Goal: Task Accomplishment & Management: Use online tool/utility

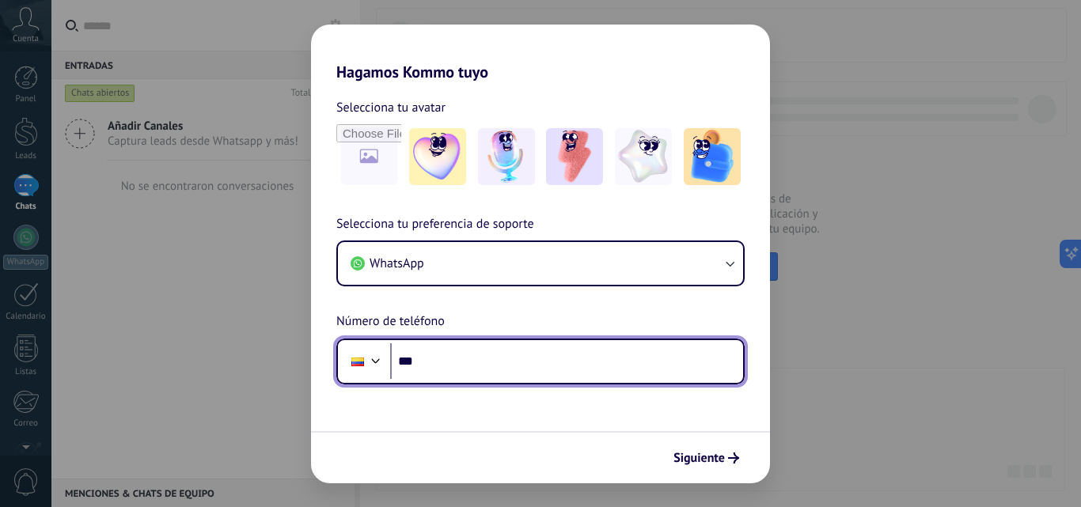
click at [442, 348] on input "***" at bounding box center [566, 361] width 353 height 36
type input "**********"
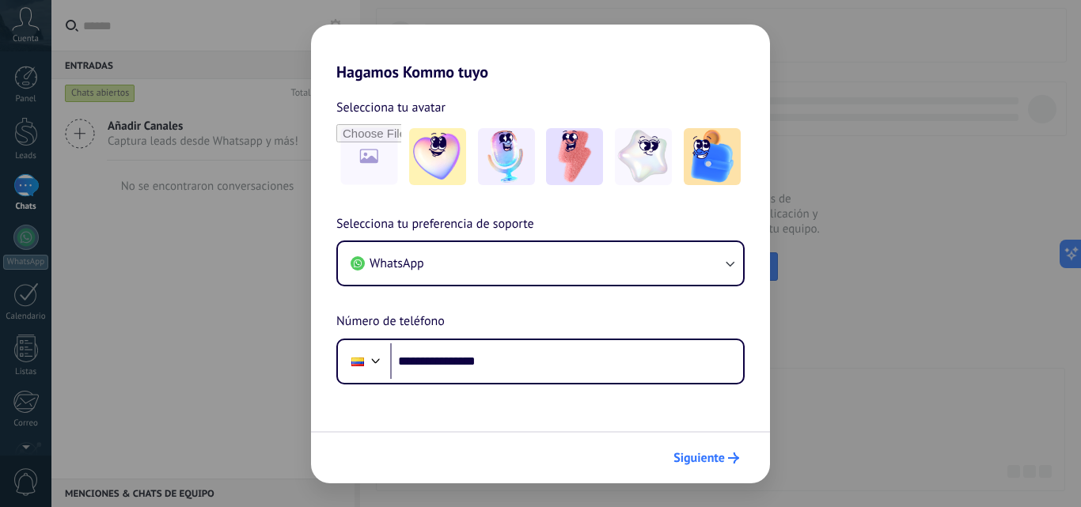
click at [704, 457] on span "Siguiente" at bounding box center [698, 458] width 51 height 11
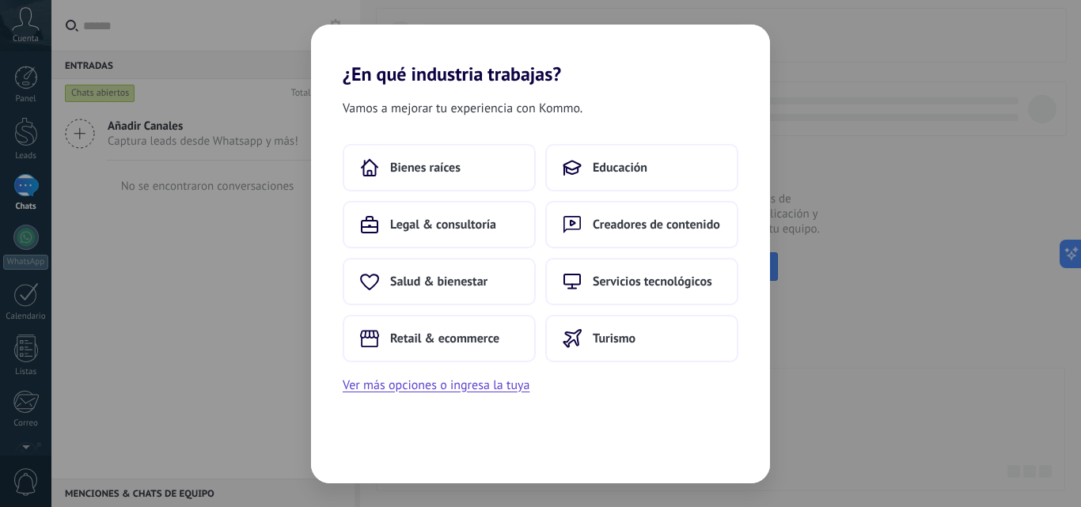
drag, startPoint x: 378, startPoint y: 36, endPoint x: 363, endPoint y: 9, distance: 30.1
click at [363, 9] on div "¿En qué industria trabajas? Vamos a mejorar tu experiencia con Kommo. Bienes ra…" at bounding box center [540, 253] width 1081 height 507
click at [602, 218] on span "Creadores de contenido" at bounding box center [656, 225] width 127 height 16
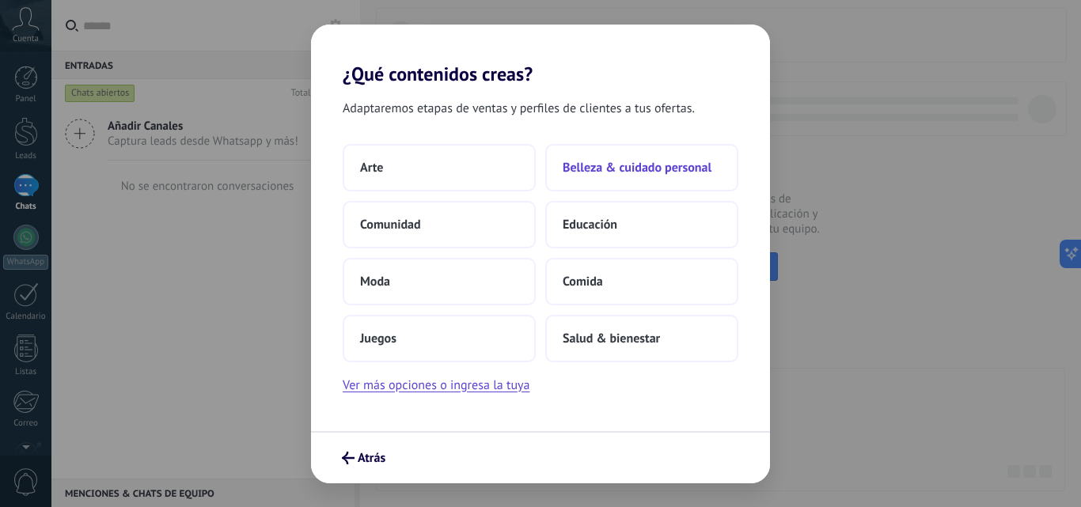
click at [633, 164] on span "Belleza & cuidado personal" at bounding box center [637, 168] width 149 height 16
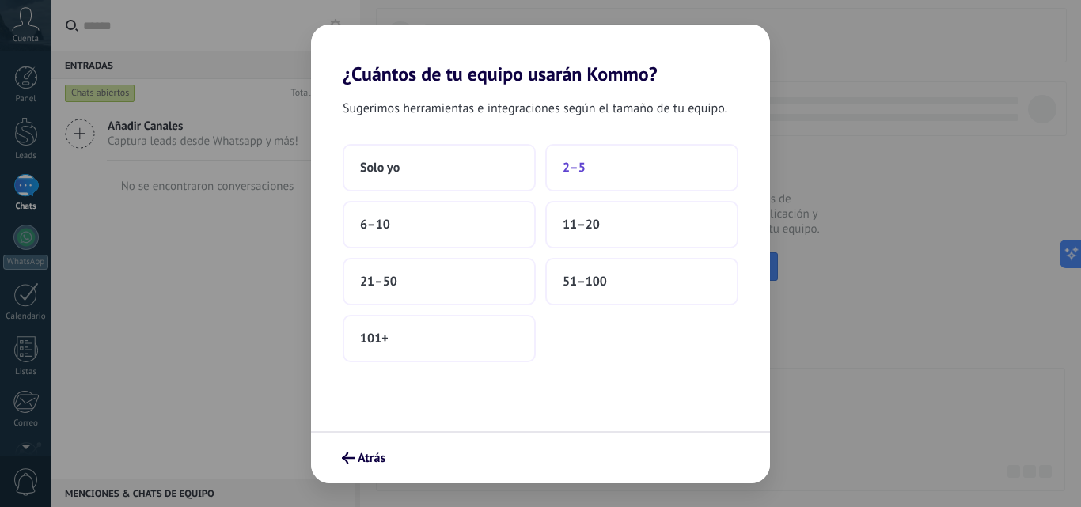
click at [578, 168] on span "2–5" at bounding box center [574, 168] width 23 height 16
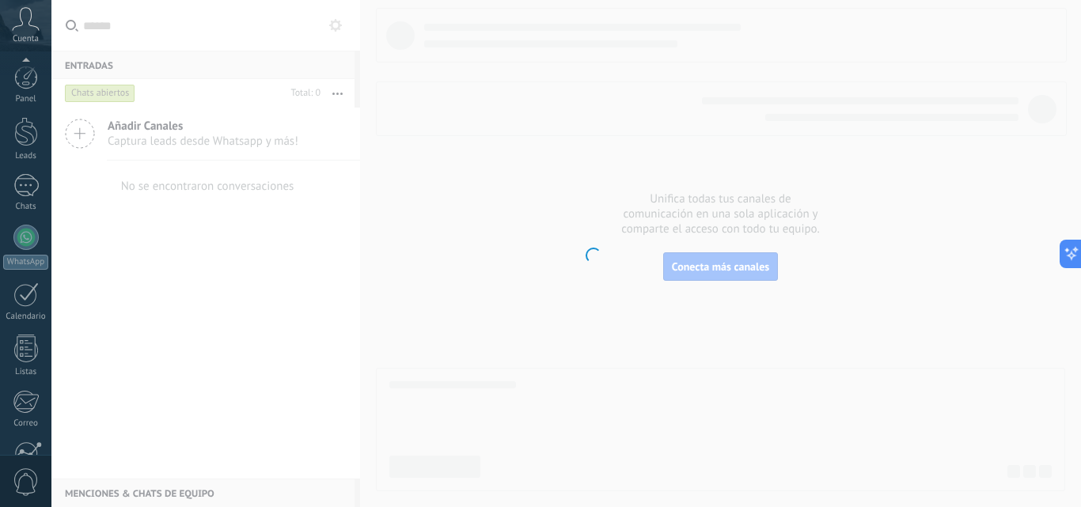
scroll to position [151, 0]
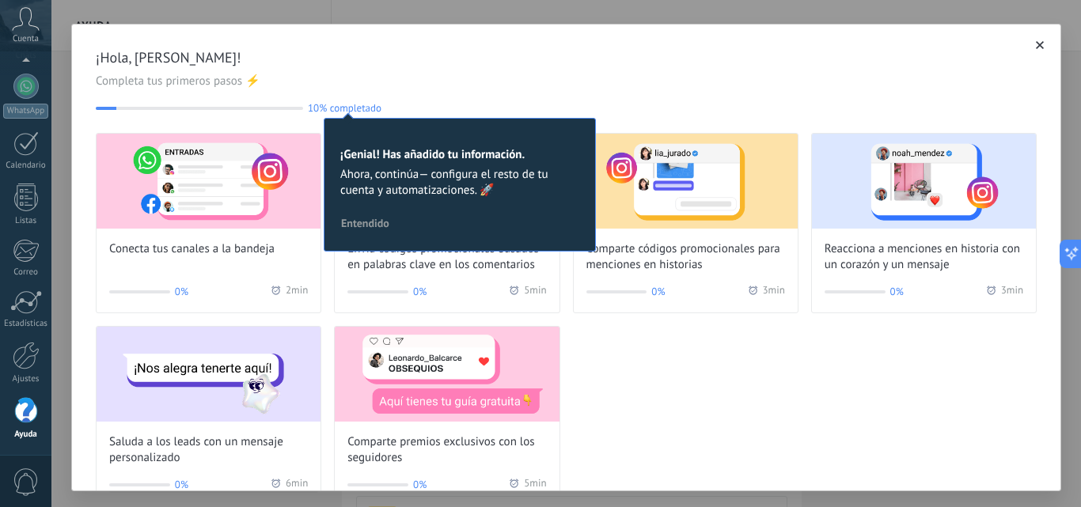
click at [1036, 43] on icon "button" at bounding box center [1040, 45] width 8 height 8
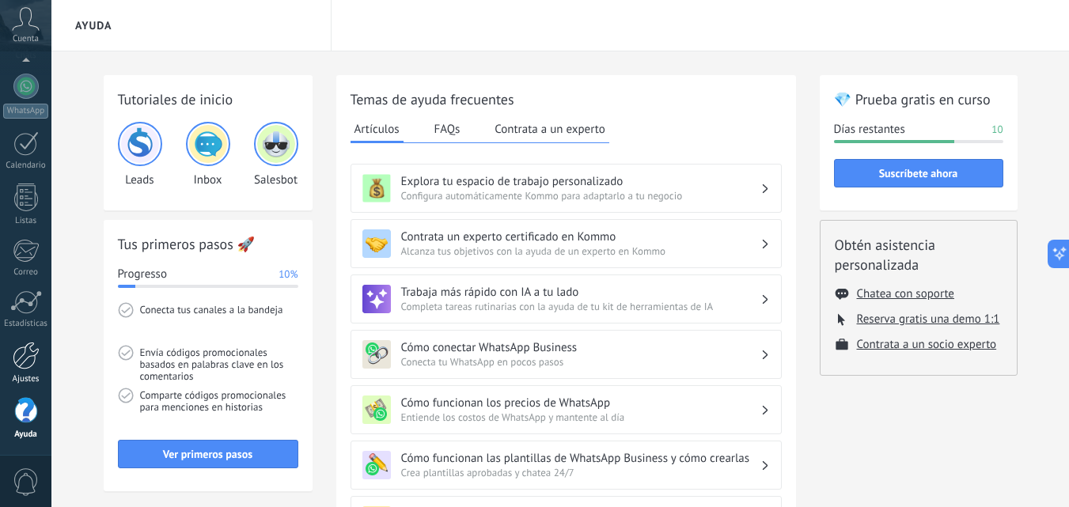
click at [24, 355] on div at bounding box center [26, 356] width 27 height 28
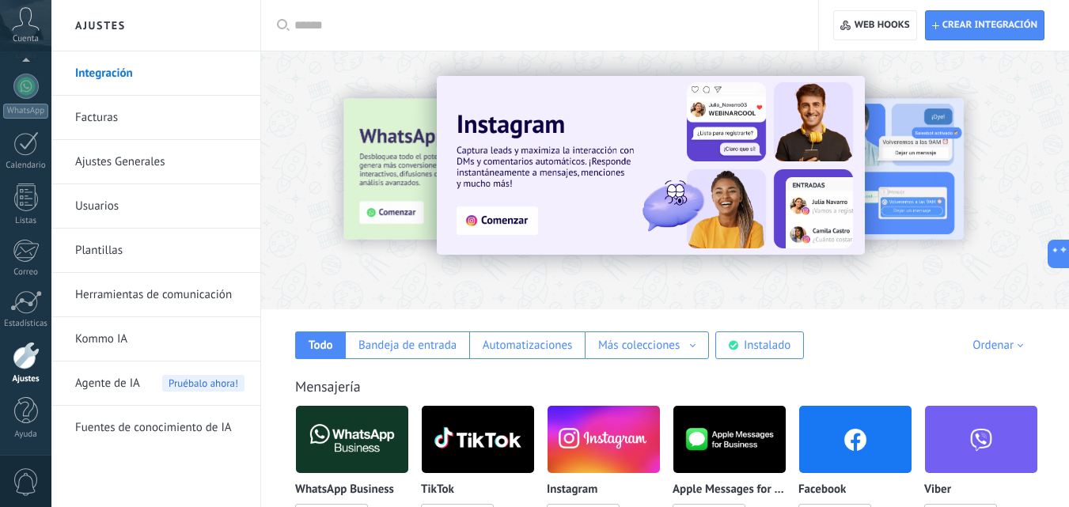
click at [150, 302] on link "Herramientas de comunicación" at bounding box center [159, 295] width 169 height 44
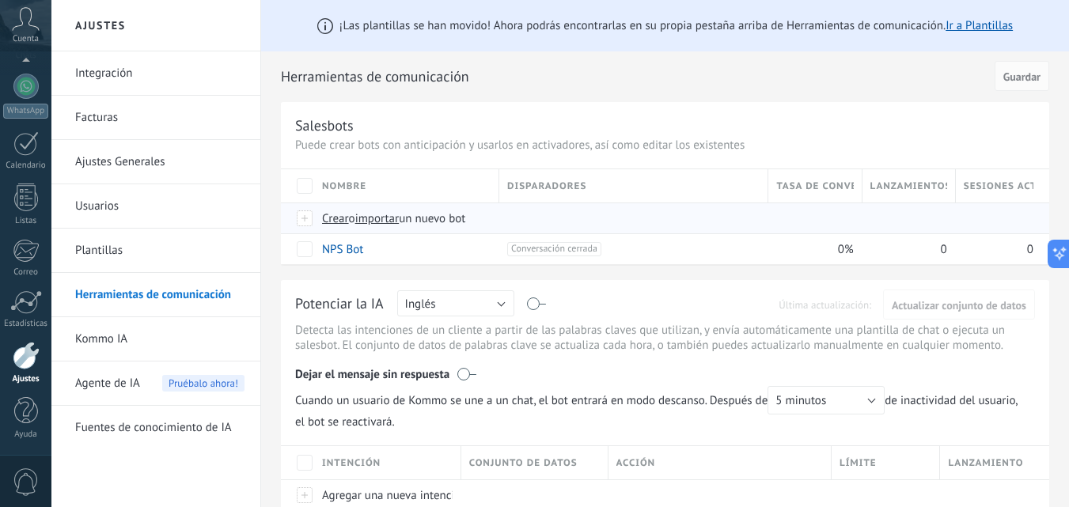
click at [396, 220] on span "importar" at bounding box center [377, 218] width 44 height 15
click at [0, 0] on input "importar un nuevo bot" at bounding box center [0, 0] width 0 height 0
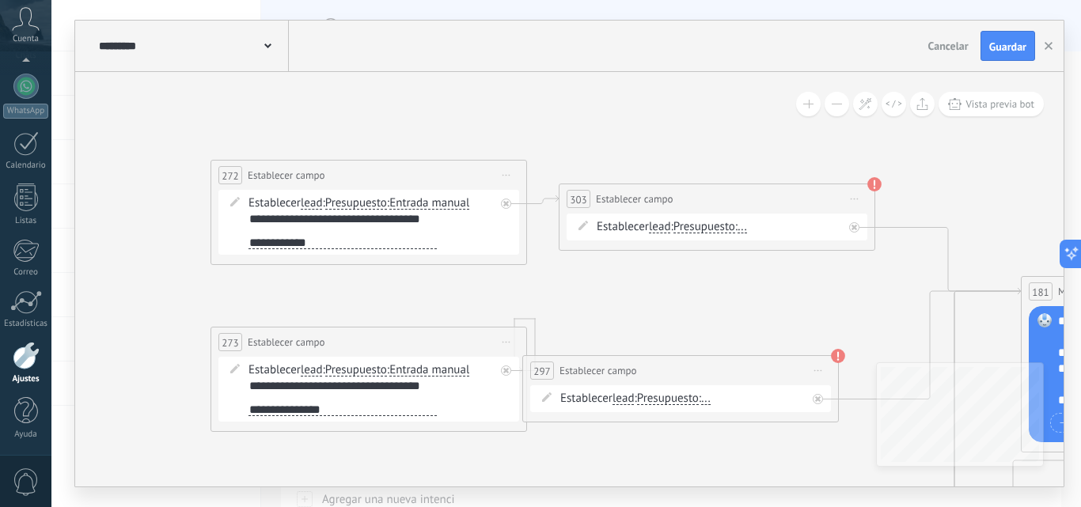
click at [830, 109] on button at bounding box center [836, 104] width 25 height 25
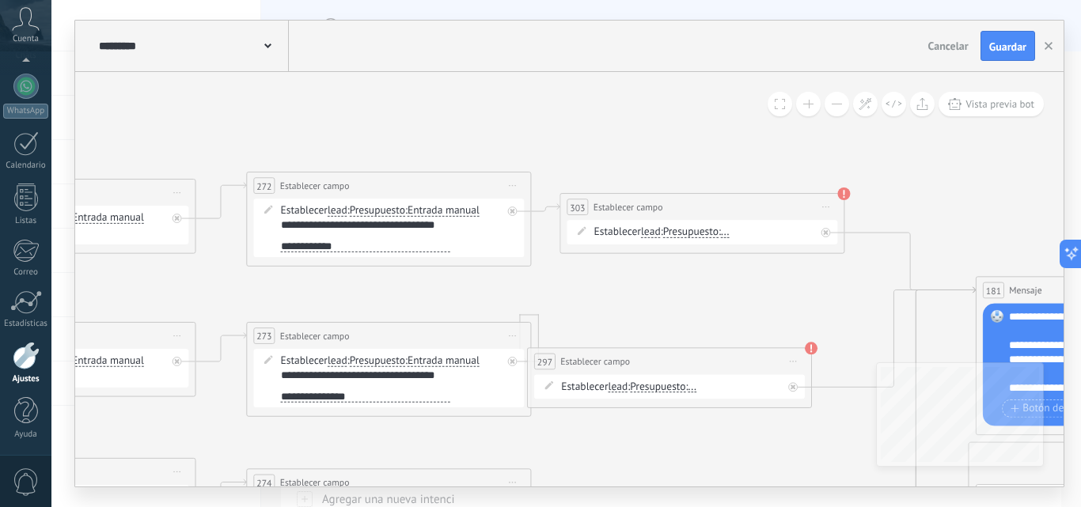
click at [830, 109] on button at bounding box center [836, 104] width 25 height 25
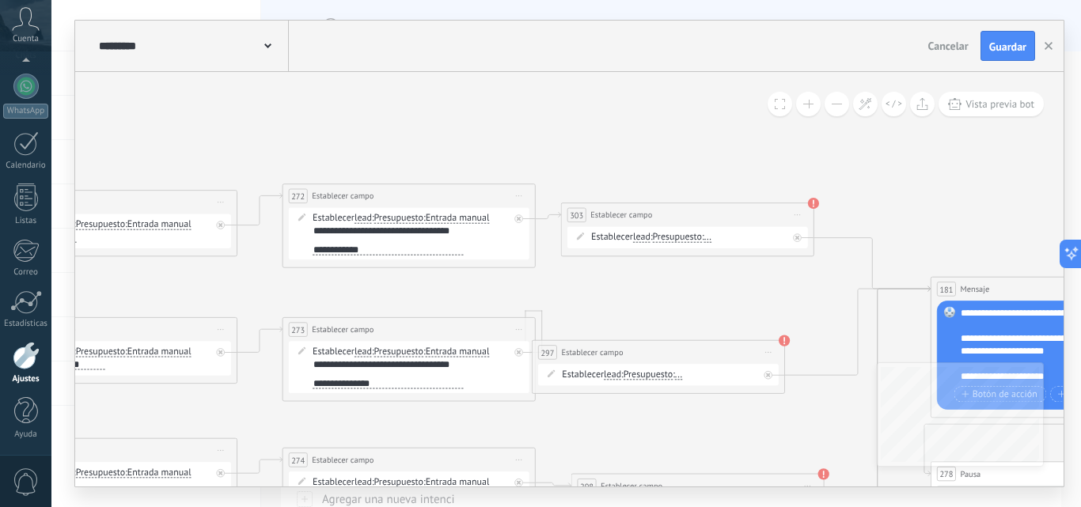
click at [830, 109] on button at bounding box center [836, 104] width 25 height 25
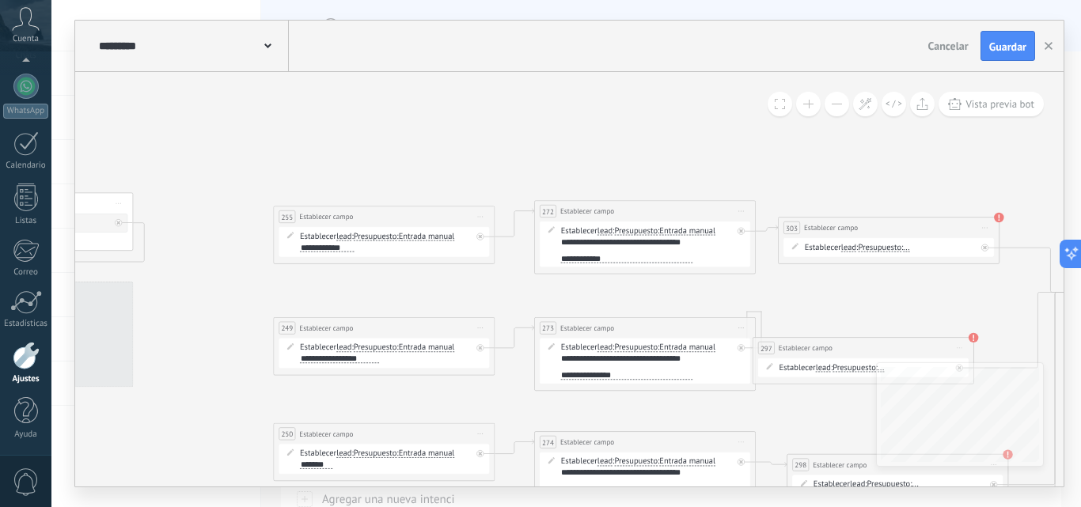
drag, startPoint x: 126, startPoint y: 166, endPoint x: 449, endPoint y: 156, distance: 323.8
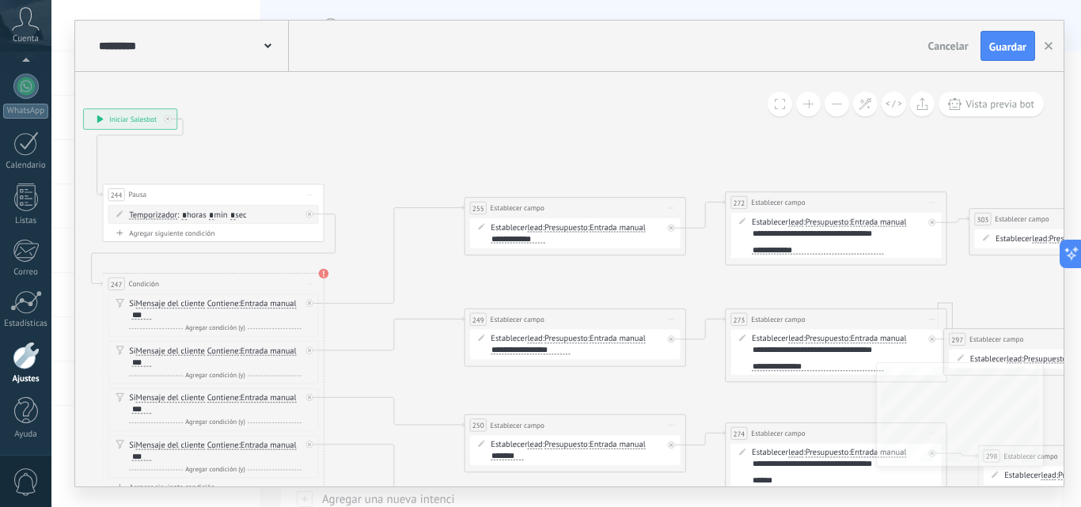
drag, startPoint x: 290, startPoint y: 131, endPoint x: 370, endPoint y: 123, distance: 79.4
click at [165, 305] on span "Mensaje del cliente" at bounding box center [170, 304] width 69 height 9
click at [165, 305] on button "Mensaje del cliente" at bounding box center [200, 304] width 138 height 20
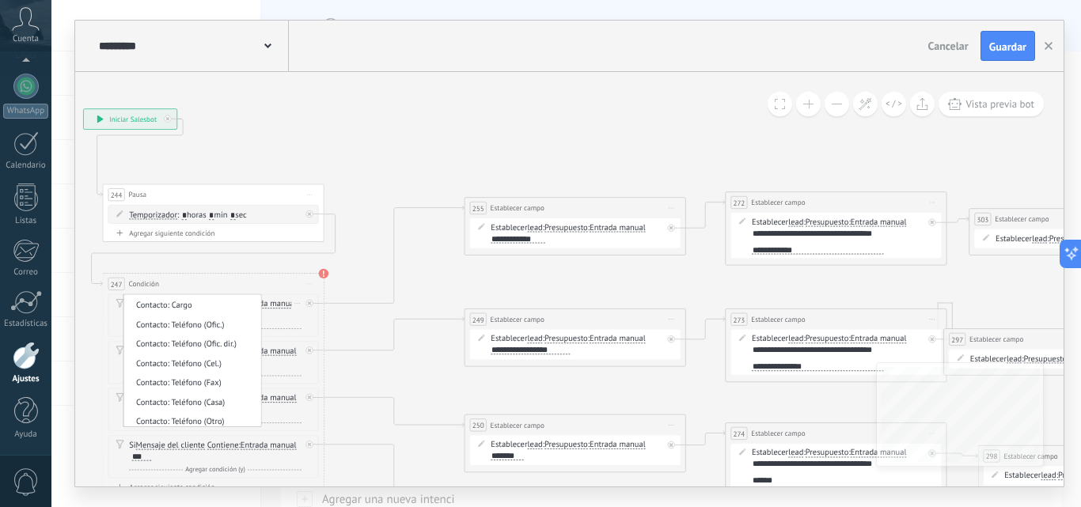
scroll to position [554, 0]
click at [201, 327] on span "Contacto: Teléfono (Ofic.)" at bounding box center [190, 324] width 134 height 11
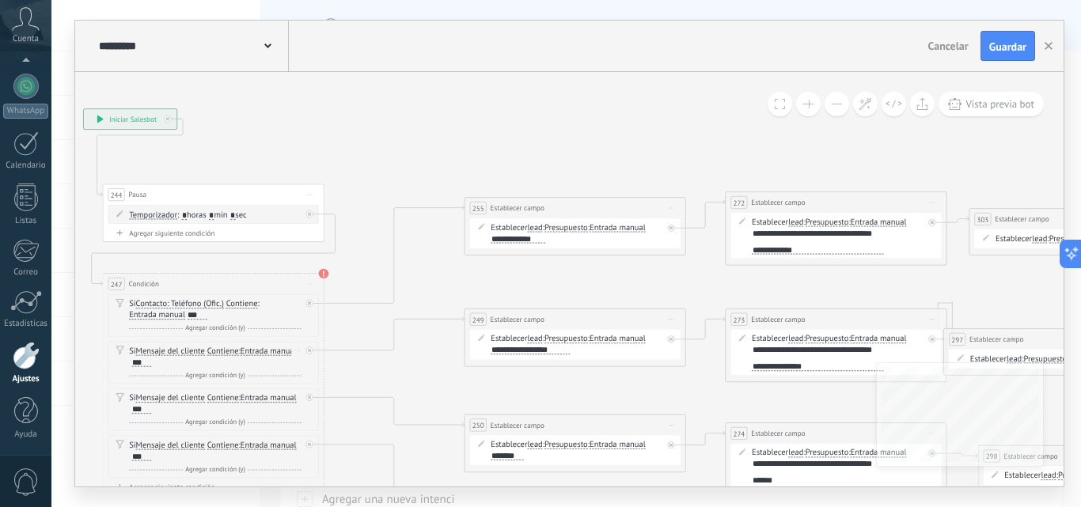
click at [190, 355] on span "Mensaje del cliente" at bounding box center [170, 351] width 69 height 9
click at [190, 355] on button "Mensaje del cliente" at bounding box center [200, 351] width 138 height 20
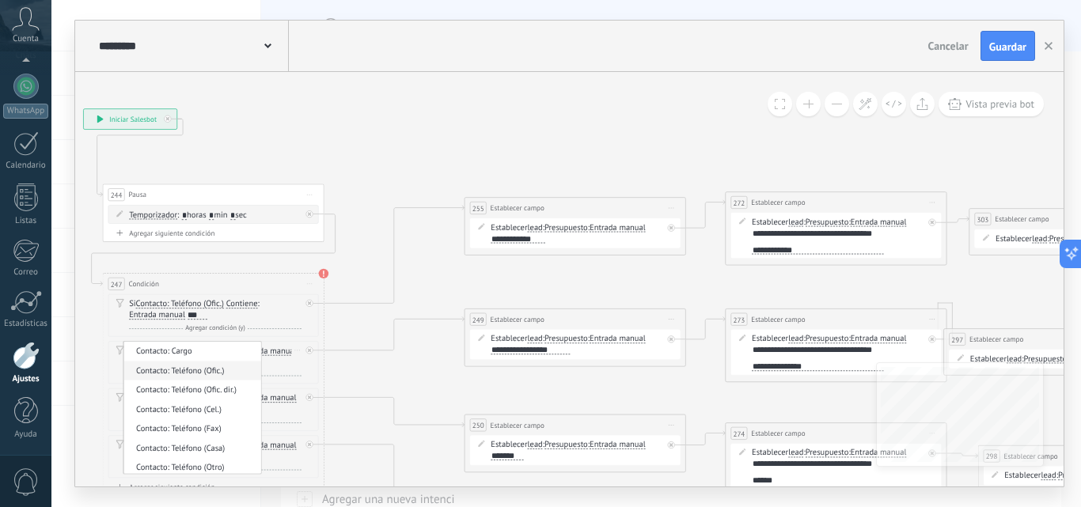
click at [203, 374] on span "Contacto: Teléfono (Ofic.)" at bounding box center [190, 371] width 134 height 11
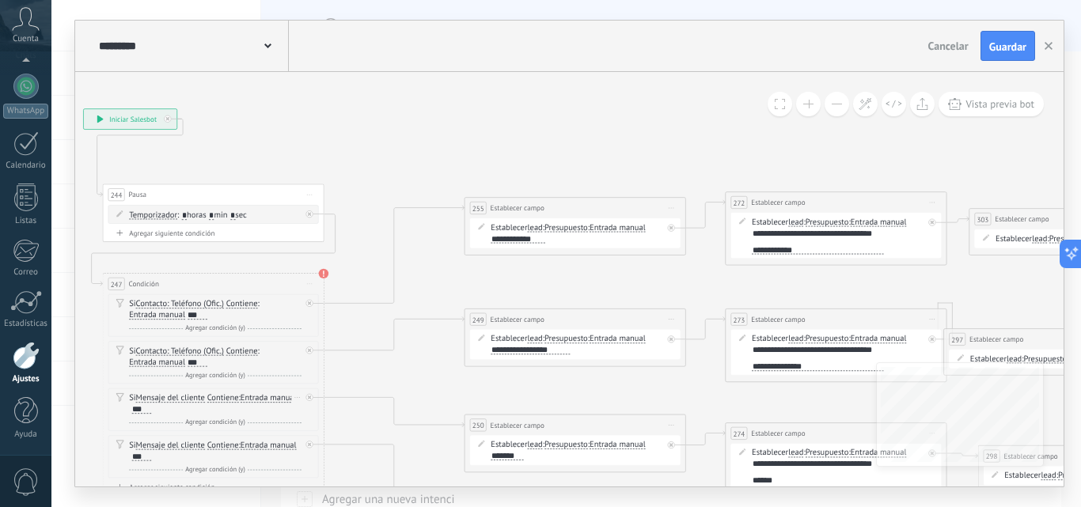
click at [203, 396] on span "Mensaje del cliente" at bounding box center [170, 398] width 69 height 9
click at [203, 396] on button "Mensaje del cliente" at bounding box center [200, 398] width 138 height 20
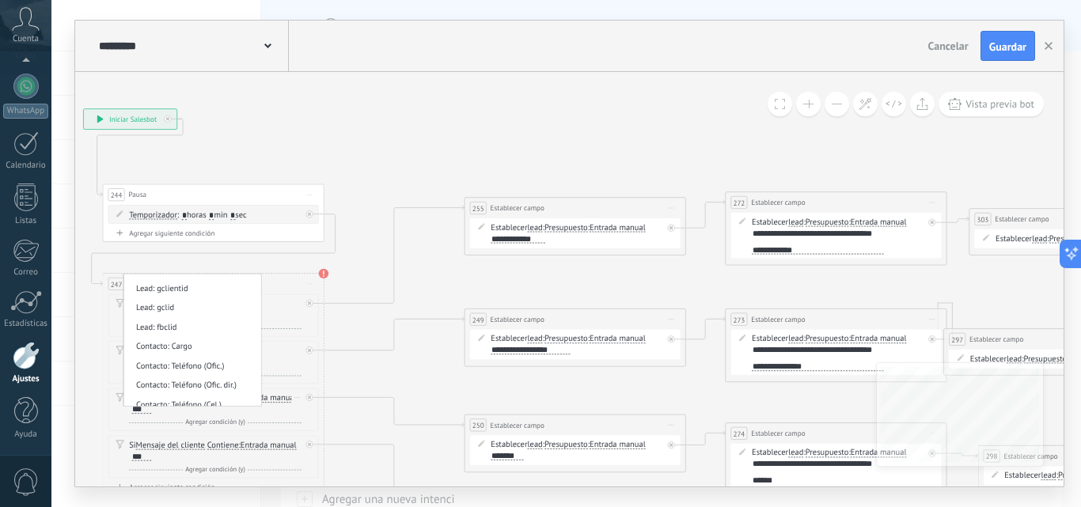
scroll to position [475, 0]
click at [195, 361] on span "Contacto: Teléfono (Ofic.)" at bounding box center [190, 359] width 134 height 11
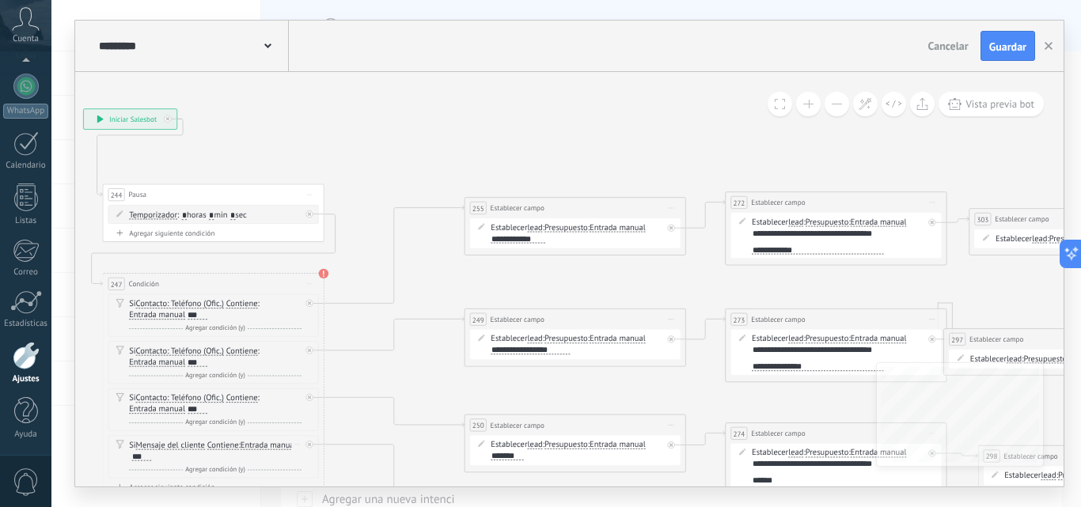
click at [194, 442] on span "Mensaje del cliente" at bounding box center [170, 445] width 69 height 9
click at [194, 442] on button "Mensaje del cliente" at bounding box center [200, 445] width 138 height 20
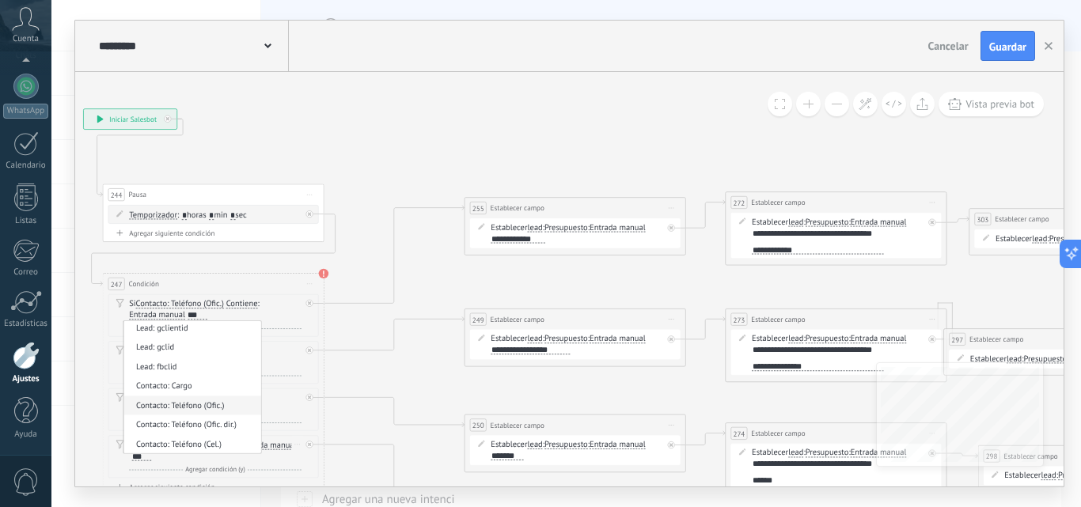
click at [205, 409] on span "Contacto: Teléfono (Ofic.)" at bounding box center [190, 405] width 134 height 11
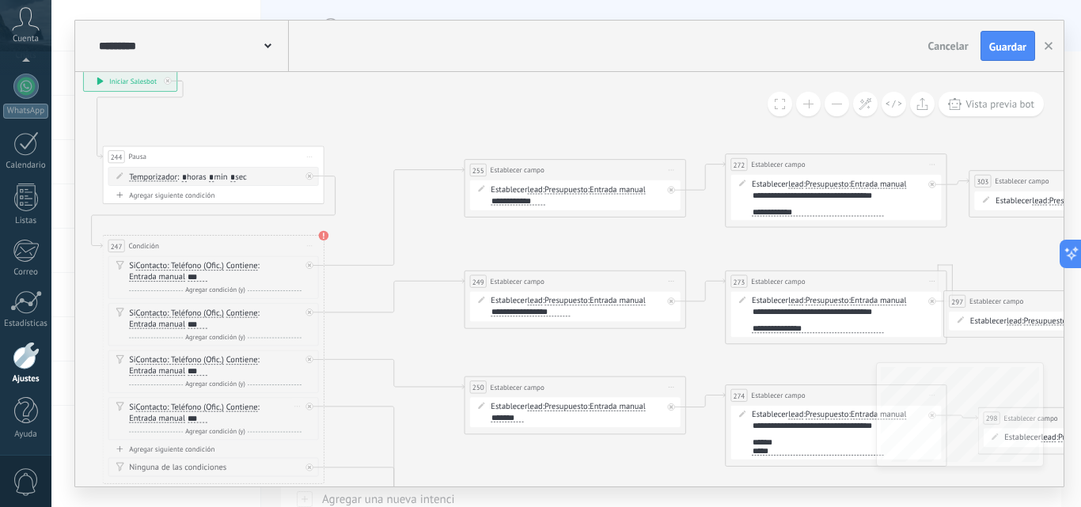
click at [208, 406] on span "Contacto: Teléfono (Ofic.)" at bounding box center [180, 407] width 88 height 9
click at [208, 406] on button "Contacto: Teléfono (Ofic.)" at bounding box center [200, 407] width 138 height 20
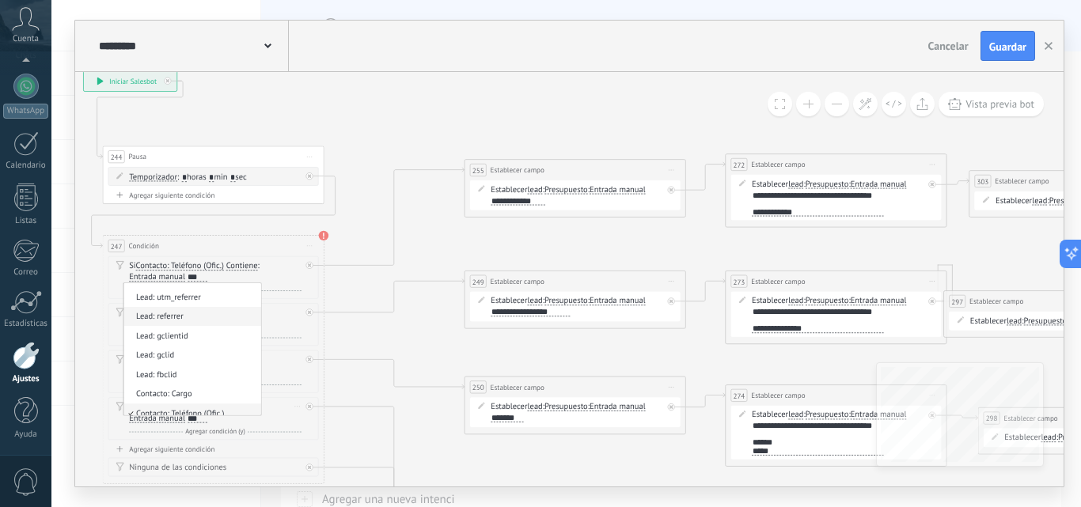
scroll to position [487, 0]
click at [207, 361] on span "Contacto: Teléfono (Ofic.)" at bounding box center [190, 359] width 134 height 11
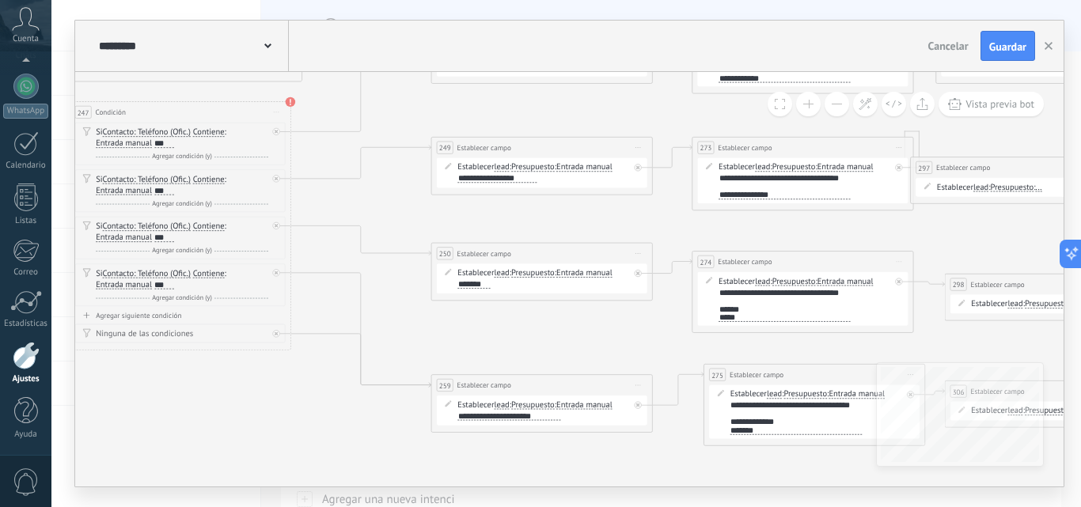
drag, startPoint x: 411, startPoint y: 425, endPoint x: 377, endPoint y: 291, distance: 137.8
click at [150, 268] on div "Si Contacto: Teléfono (Ofic.) Mensaje del cliente Emoción de la conversación Co…" at bounding box center [182, 279] width 172 height 22
click at [150, 271] on span "Contacto: Teléfono (Ofic.)" at bounding box center [147, 273] width 88 height 9
click at [150, 271] on button "Contacto: Teléfono (Ofic.)" at bounding box center [166, 273] width 138 height 20
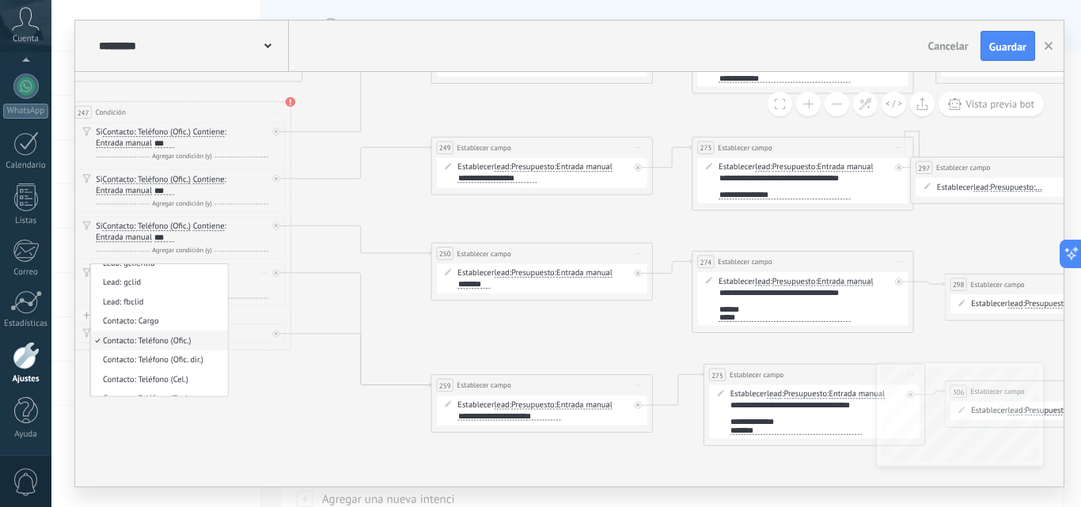
scroll to position [427, 0]
click at [156, 381] on span "Contacto: Teléfono (Ofic.)" at bounding box center [157, 382] width 134 height 11
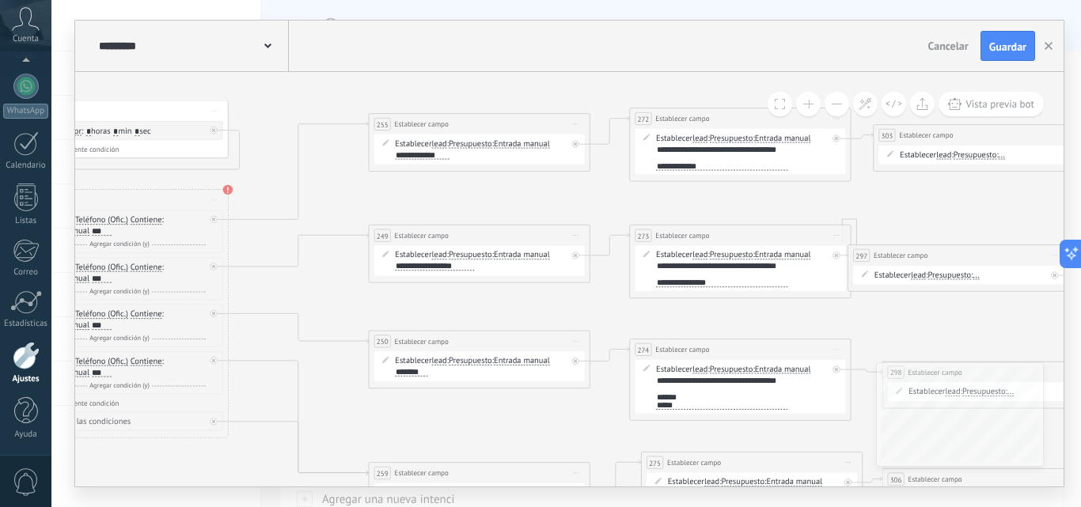
drag, startPoint x: 395, startPoint y: 339, endPoint x: 363, endPoint y: 334, distance: 32.1
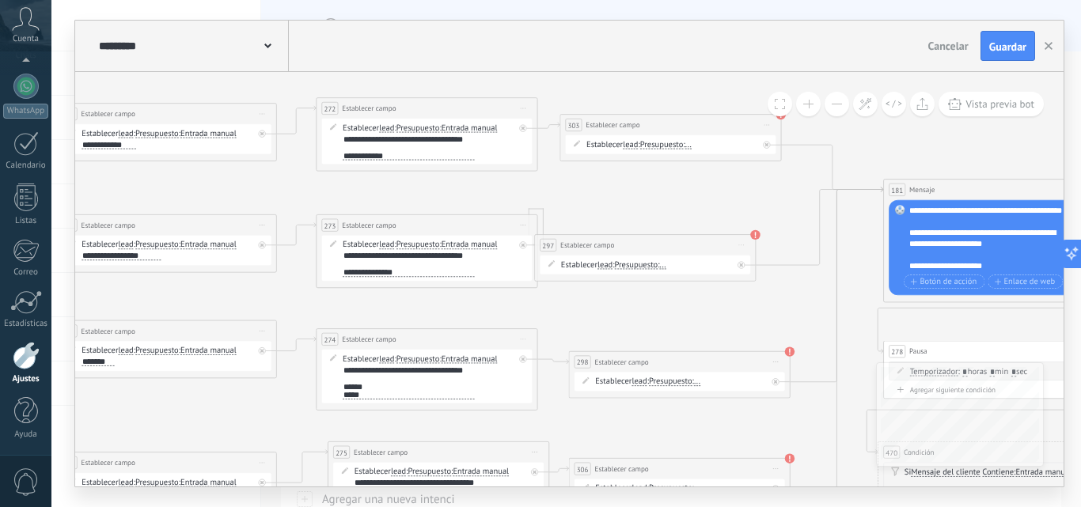
drag, startPoint x: 866, startPoint y: 320, endPoint x: 553, endPoint y: 311, distance: 312.7
drag, startPoint x: 683, startPoint y: 244, endPoint x: 708, endPoint y: 233, distance: 27.3
click at [708, 233] on div "**********" at bounding box center [651, 242] width 221 height 21
click at [691, 142] on div "Establecer lead chat contact all contacts main contact lead empresa conversatio…" at bounding box center [672, 144] width 172 height 11
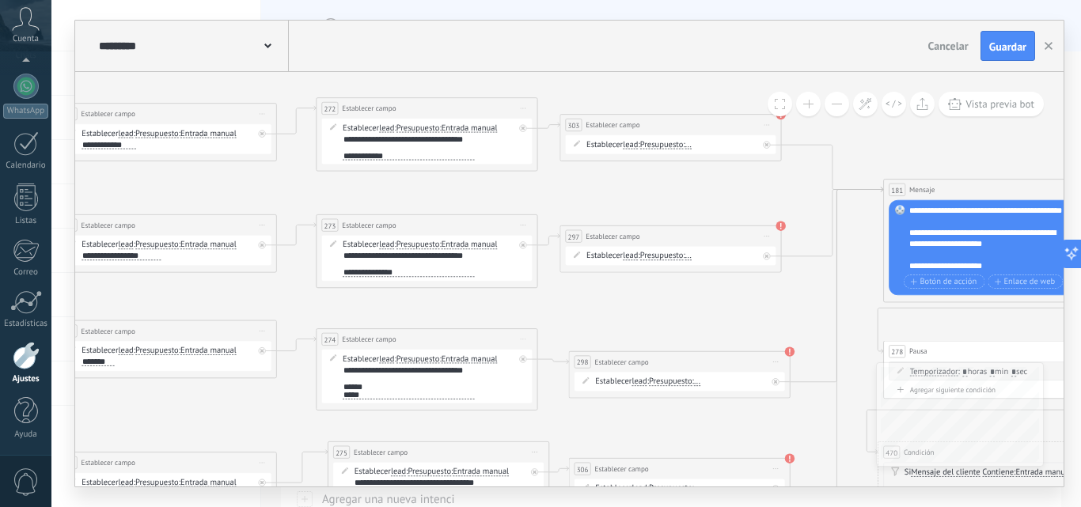
click at [692, 145] on span "..." at bounding box center [688, 144] width 6 height 9
click at [693, 145] on button "..." at bounding box center [749, 145] width 138 height 20
click at [712, 184] on span "Entrada manual" at bounding box center [740, 184] width 134 height 11
click at [598, 155] on div at bounding box center [596, 155] width 20 height 9
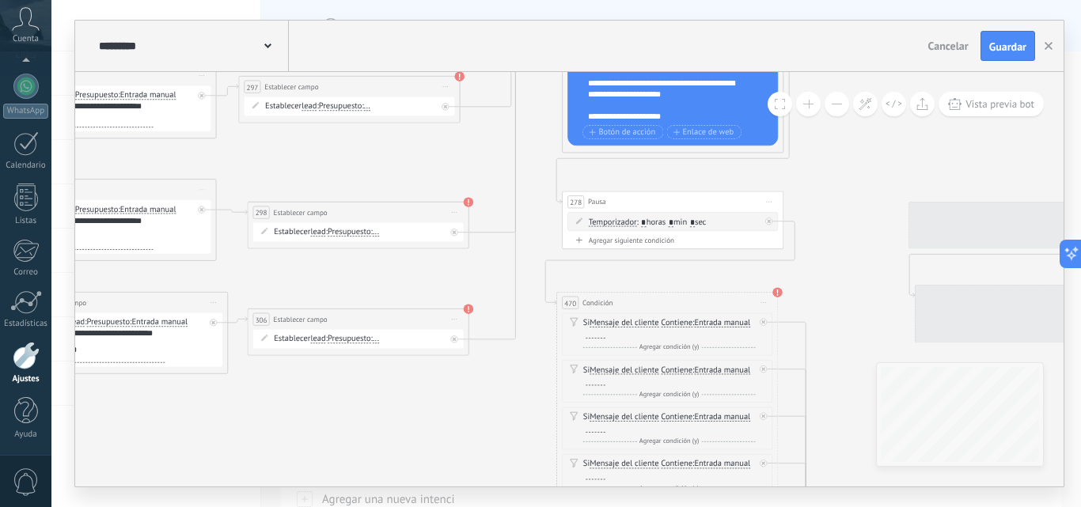
drag, startPoint x: 719, startPoint y: 308, endPoint x: 398, endPoint y: 158, distance: 354.3
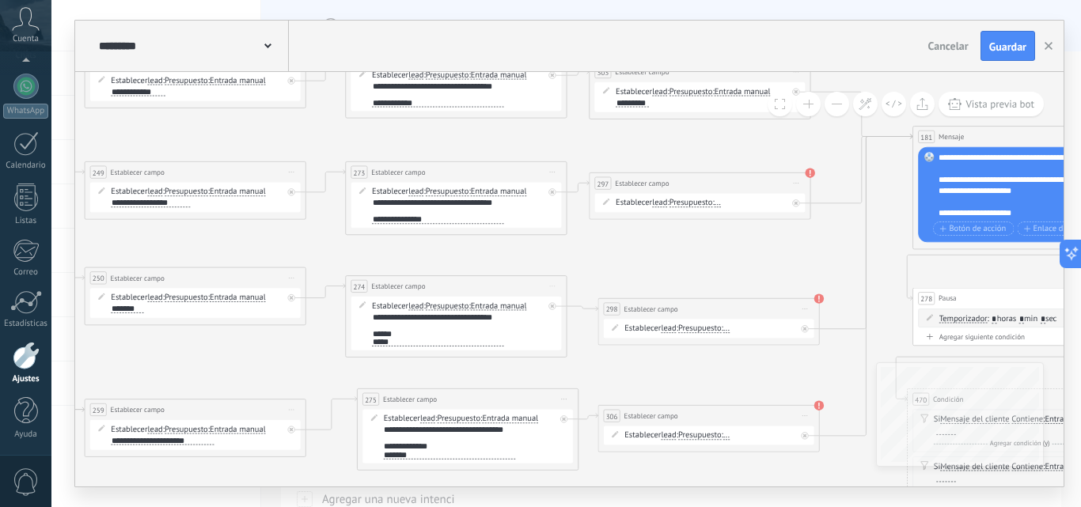
drag, startPoint x: 540, startPoint y: 184, endPoint x: 902, endPoint y: 222, distance: 363.6
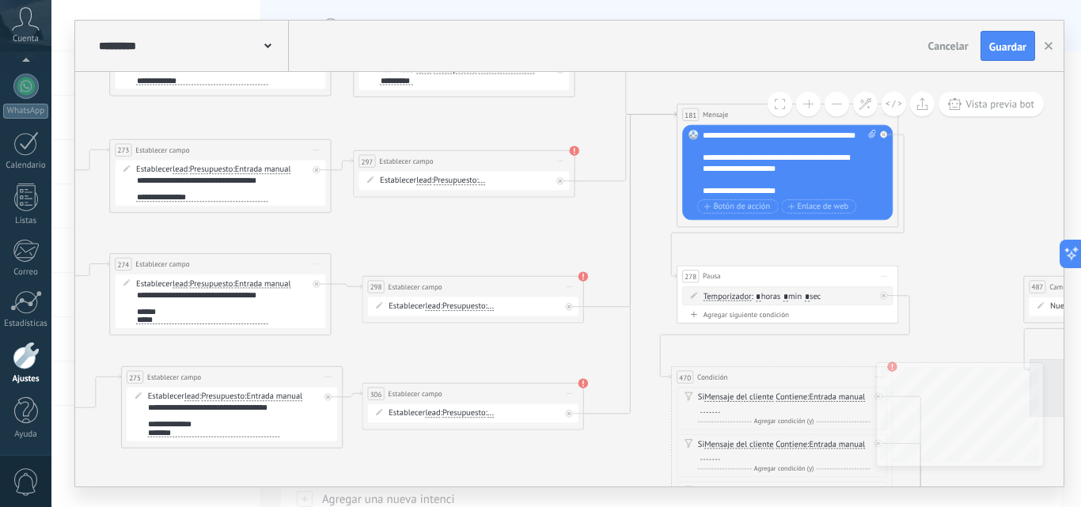
drag, startPoint x: 774, startPoint y: 267, endPoint x: 547, endPoint y: 244, distance: 228.2
click at [485, 178] on span "..." at bounding box center [482, 180] width 6 height 9
click at [488, 178] on button "..." at bounding box center [542, 180] width 138 height 20
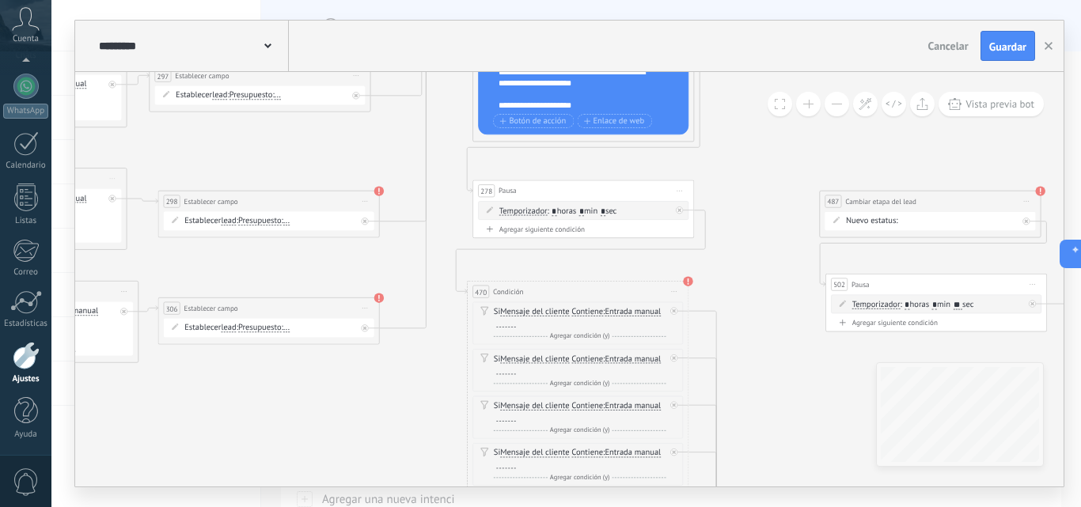
drag, startPoint x: 647, startPoint y: 240, endPoint x: 445, endPoint y: 153, distance: 219.4
click at [544, 310] on span "Mensaje del cliente" at bounding box center [534, 312] width 69 height 9
click at [544, 310] on button "Mensaje del cliente" at bounding box center [564, 312] width 138 height 20
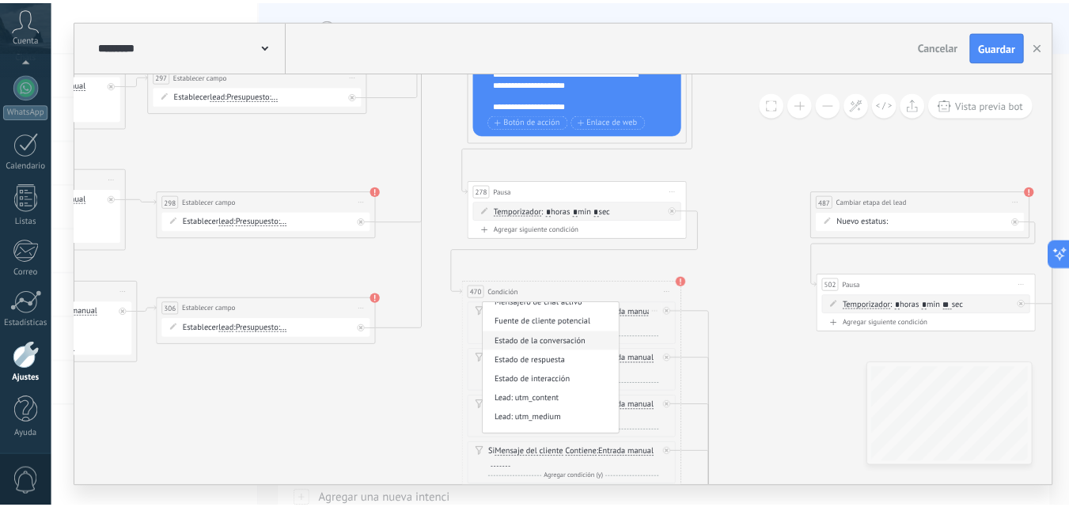
scroll to position [0, 0]
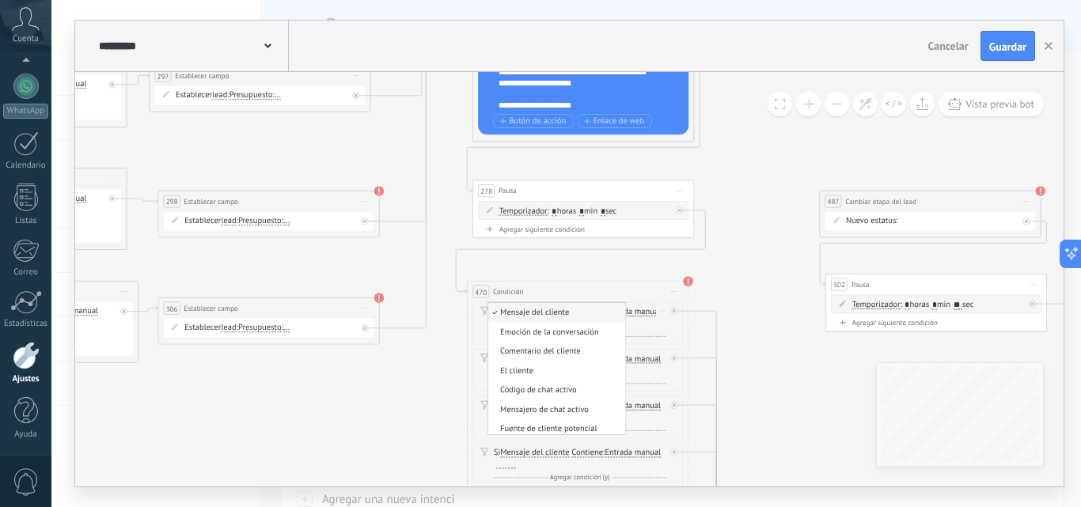
click at [557, 311] on span "Mensaje del cliente" at bounding box center [555, 312] width 134 height 11
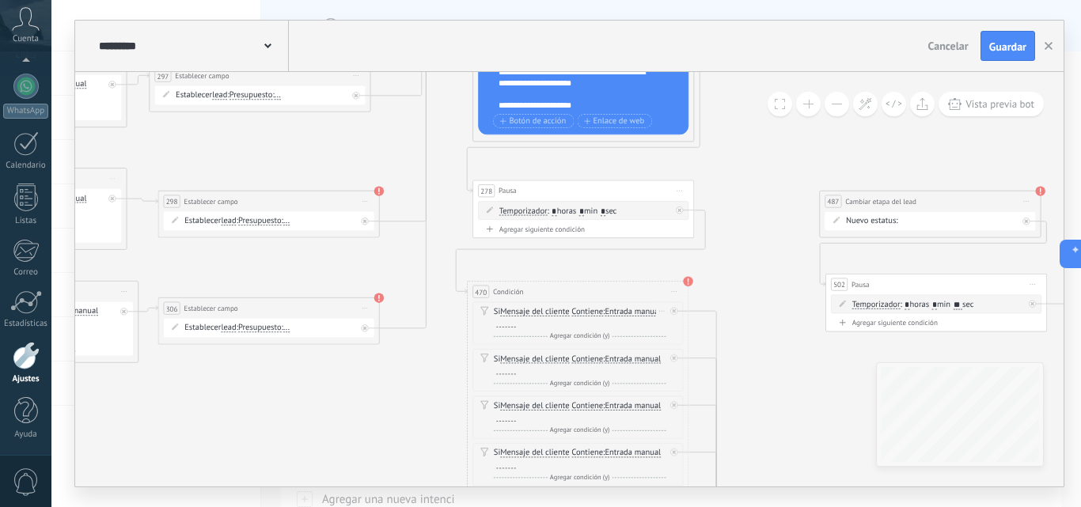
click at [506, 322] on div at bounding box center [506, 323] width 20 height 9
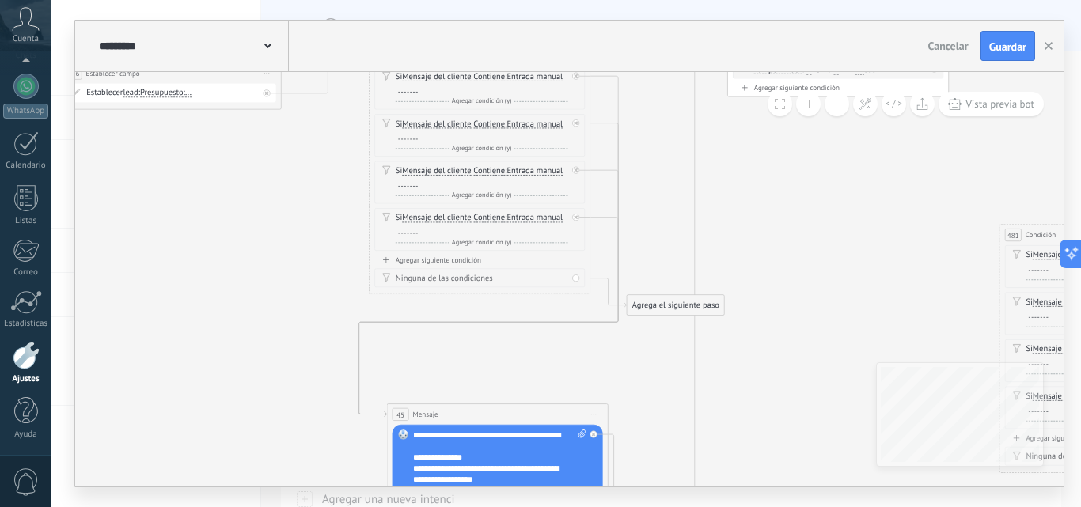
drag, startPoint x: 767, startPoint y: 420, endPoint x: 669, endPoint y: 187, distance: 253.2
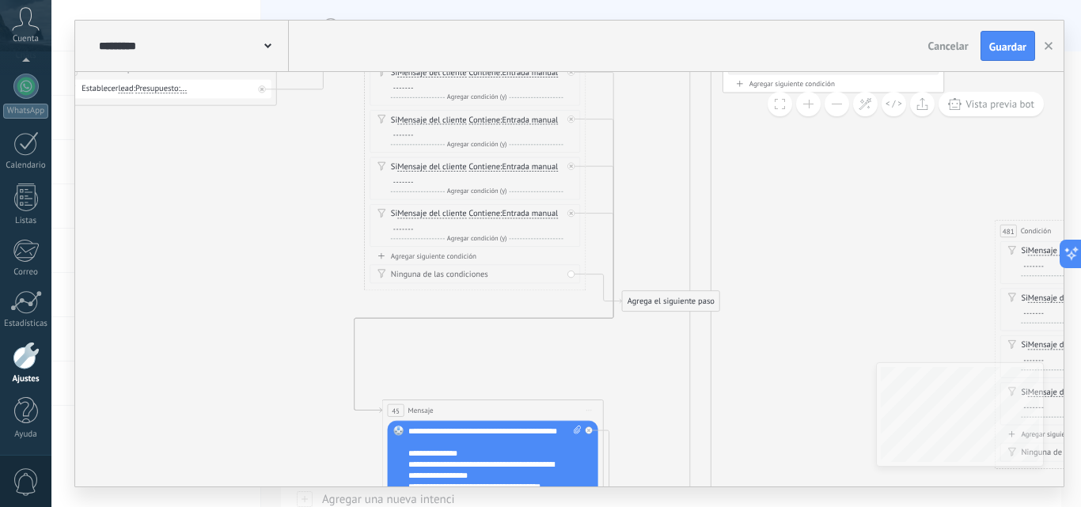
drag, startPoint x: 525, startPoint y: 370, endPoint x: 518, endPoint y: 374, distance: 8.6
click at [1006, 38] on button "Guardar" at bounding box center [1007, 46] width 55 height 30
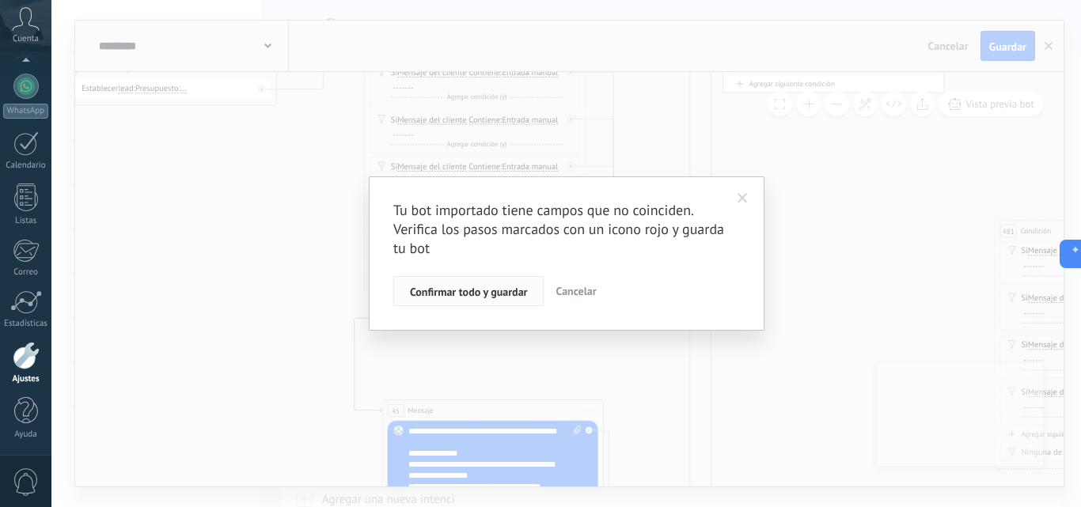
click at [453, 294] on span "Confirmar todo y guardar" at bounding box center [468, 291] width 117 height 11
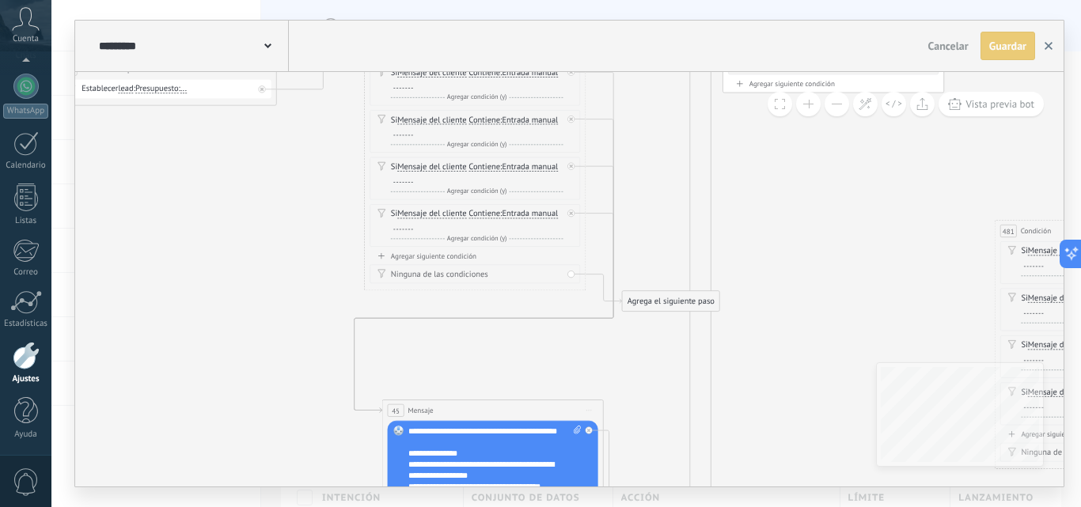
click at [1044, 44] on button "button" at bounding box center [1049, 46] width 24 height 28
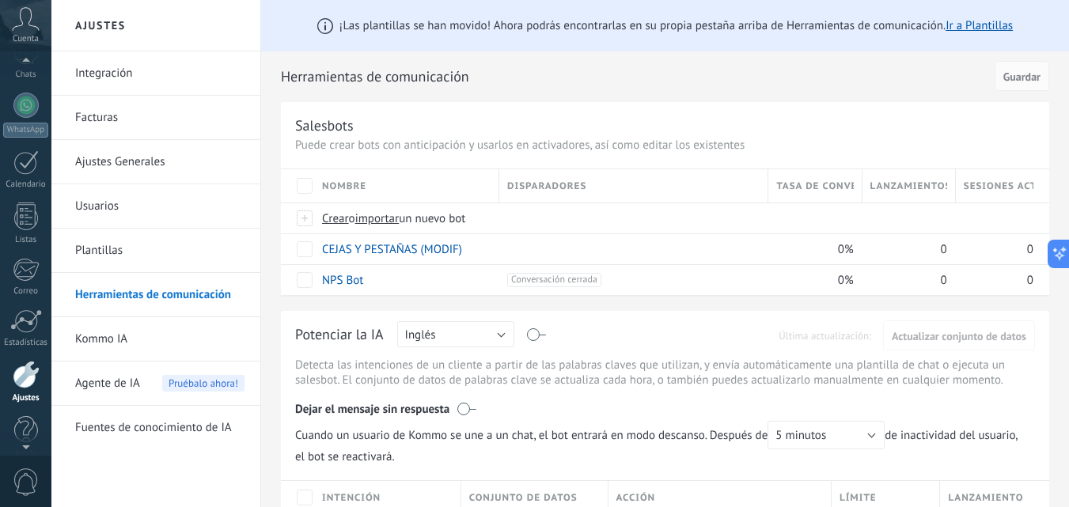
scroll to position [118, 0]
click at [22, 25] on icon at bounding box center [26, 19] width 28 height 24
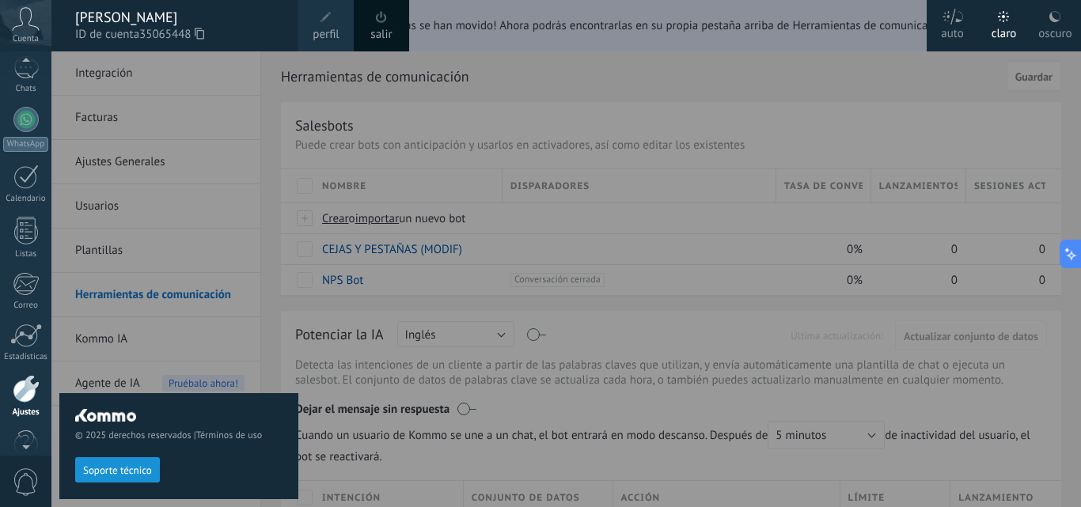
click at [392, 30] on link "salir" at bounding box center [380, 34] width 21 height 17
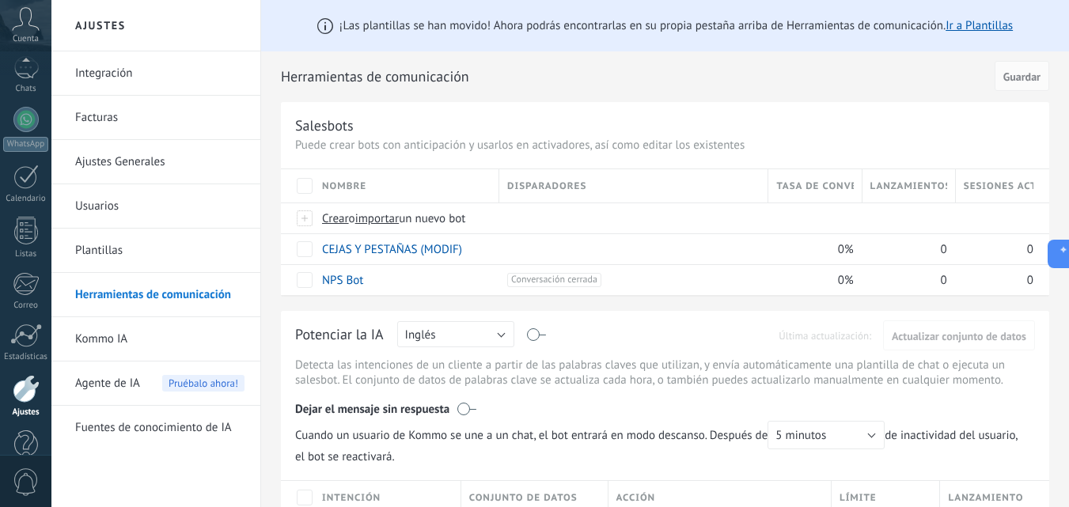
scroll to position [151, 0]
